Goal: Find specific page/section: Find specific page/section

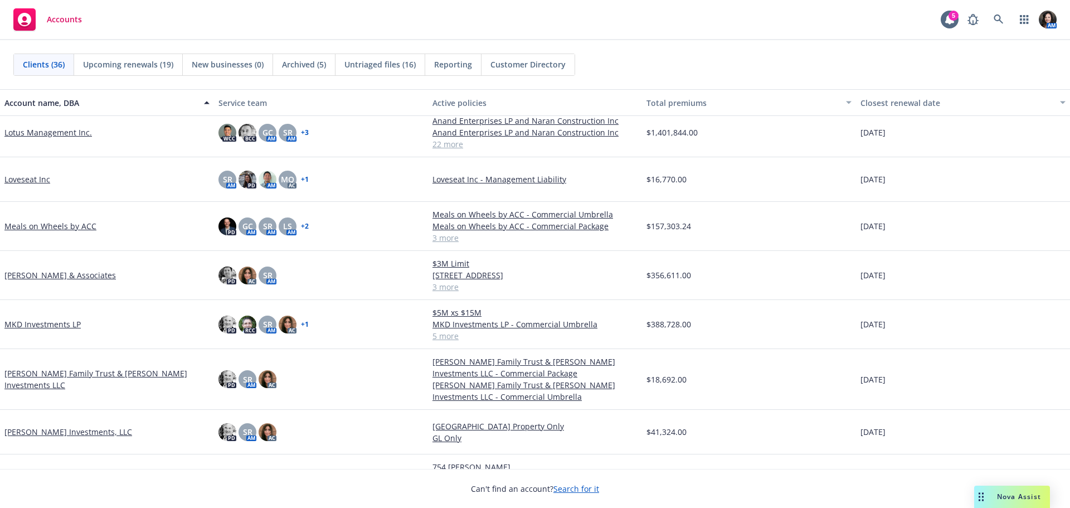
scroll to position [669, 0]
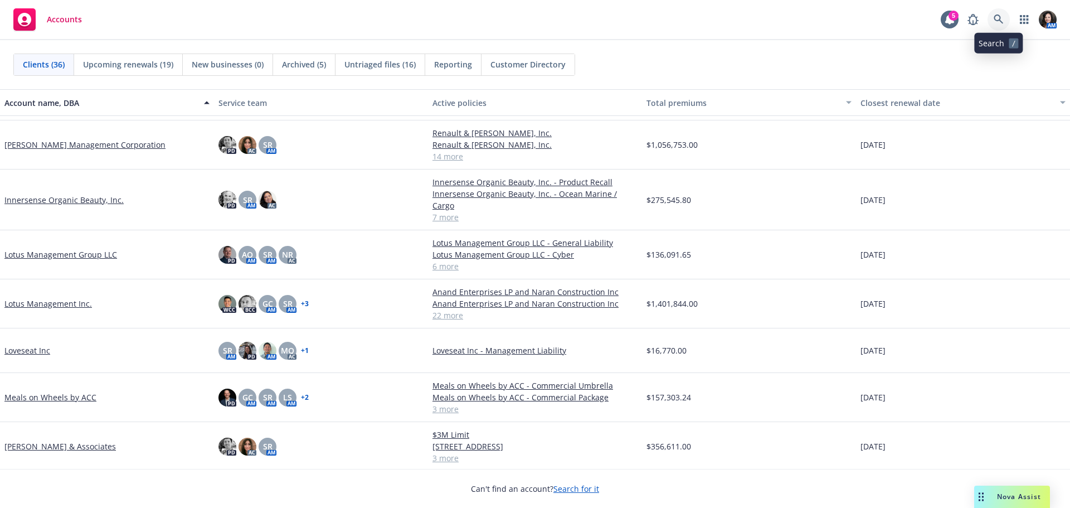
click at [997, 21] on icon at bounding box center [999, 19] width 10 height 10
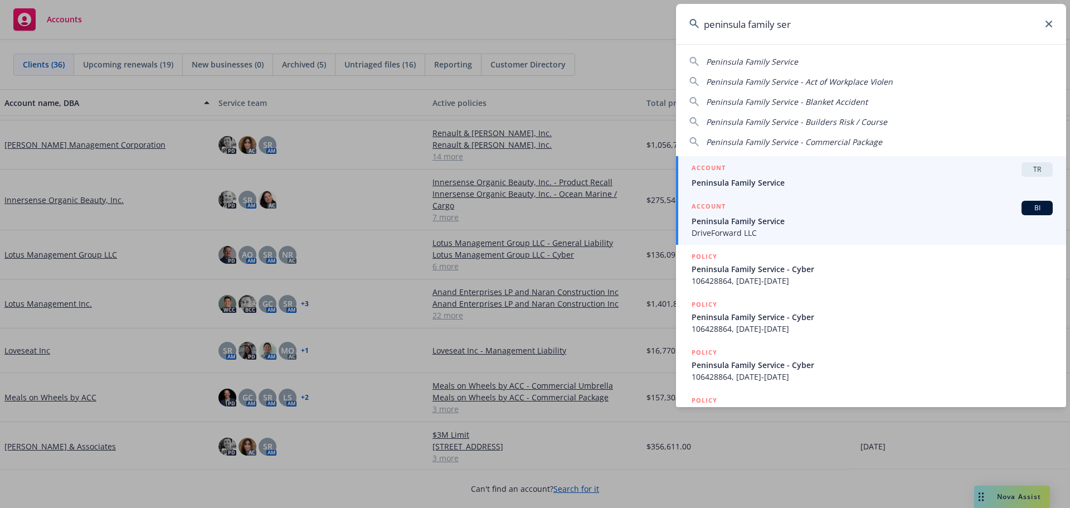
type input "peninsula family ser"
click at [801, 220] on span "Peninsula Family Service" at bounding box center [872, 221] width 361 height 12
